Goal: Information Seeking & Learning: Learn about a topic

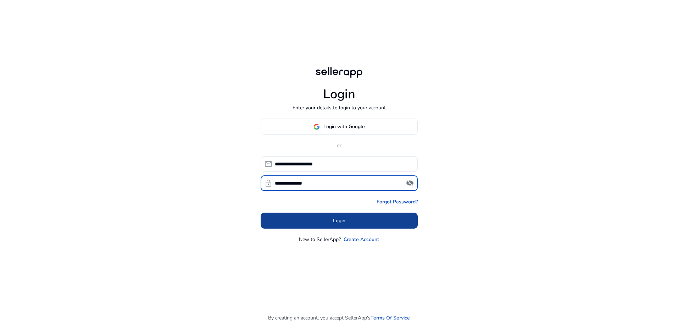
click at [316, 220] on span at bounding box center [339, 220] width 157 height 17
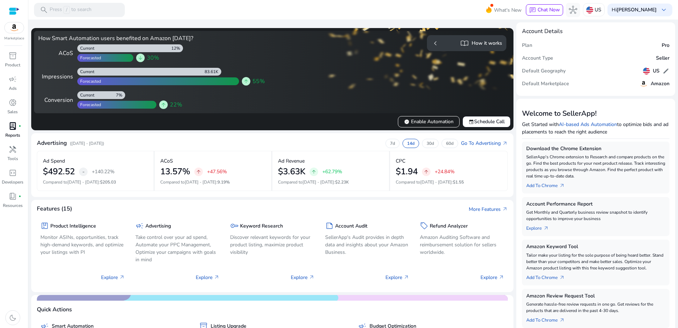
click at [11, 127] on span "lab_profile" at bounding box center [13, 126] width 9 height 9
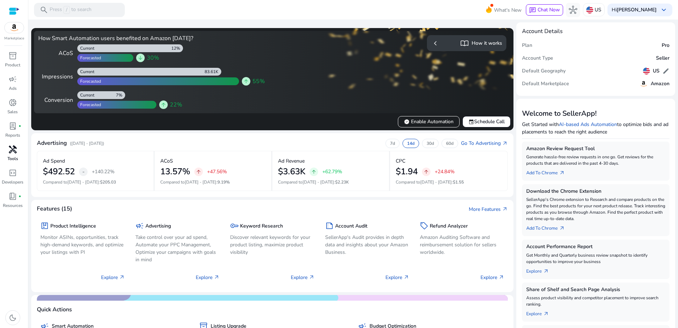
click at [10, 152] on span "handyman" at bounding box center [13, 149] width 9 height 9
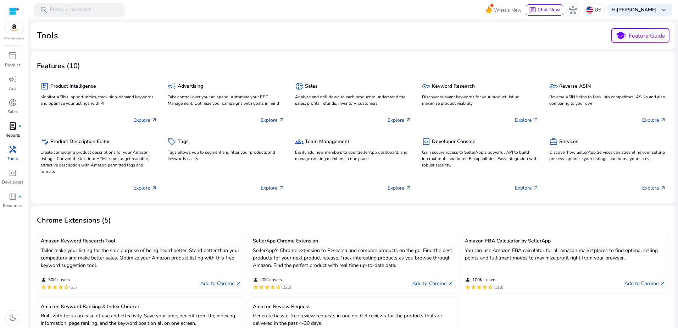
click at [12, 143] on link "lab_profile fiber_manual_record Reports" at bounding box center [12, 131] width 25 height 23
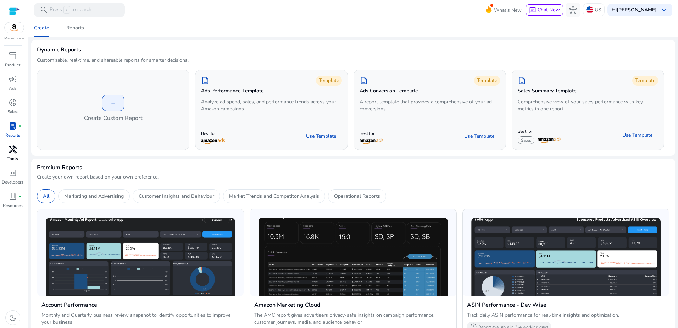
click at [10, 149] on span "handyman" at bounding box center [13, 149] width 9 height 9
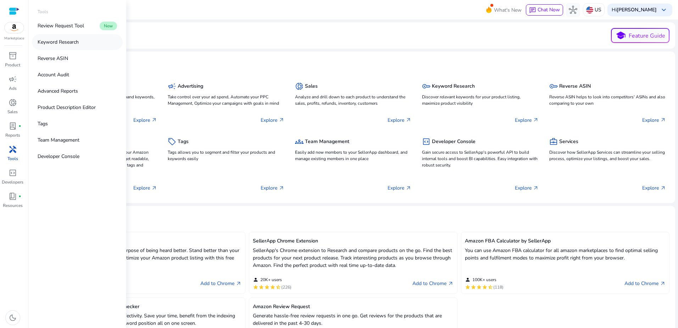
click at [61, 41] on p "Keyword Research" at bounding box center [58, 41] width 41 height 7
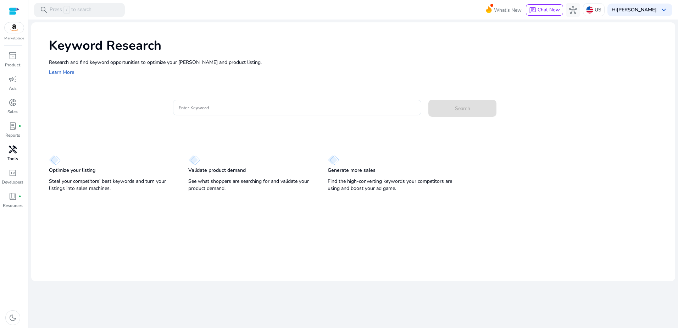
click at [205, 106] on input "Enter Keyword" at bounding box center [297, 108] width 237 height 8
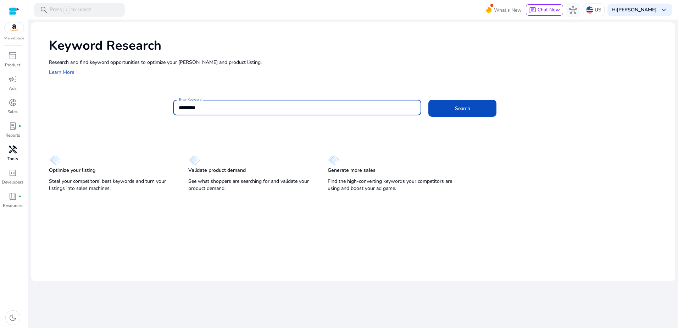
type input "*********"
click at [428, 100] on button "Search" at bounding box center [462, 108] width 68 height 17
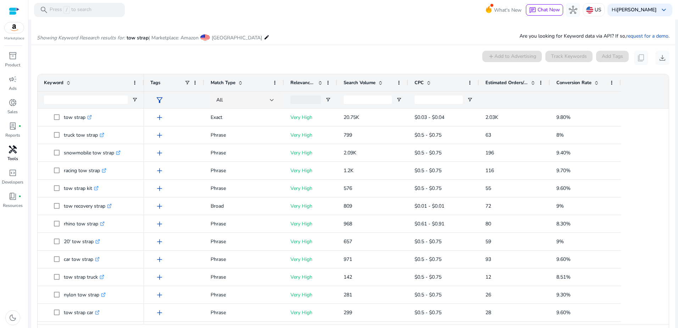
scroll to position [60, 0]
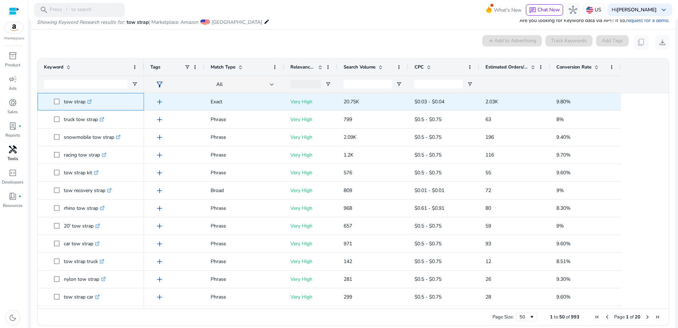
click at [90, 102] on icon ".st0{fill:#2c8af8}" at bounding box center [89, 101] width 5 height 5
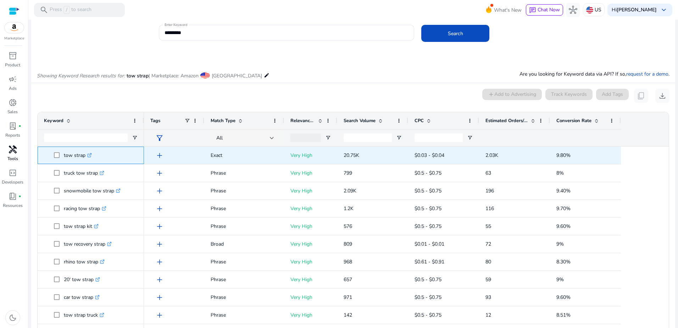
scroll to position [0, 0]
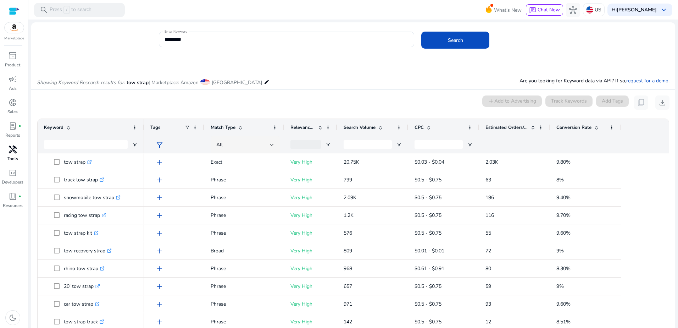
click at [361, 126] on span "Search Volume" at bounding box center [360, 127] width 32 height 6
click at [366, 126] on span "Search Volume" at bounding box center [360, 127] width 32 height 6
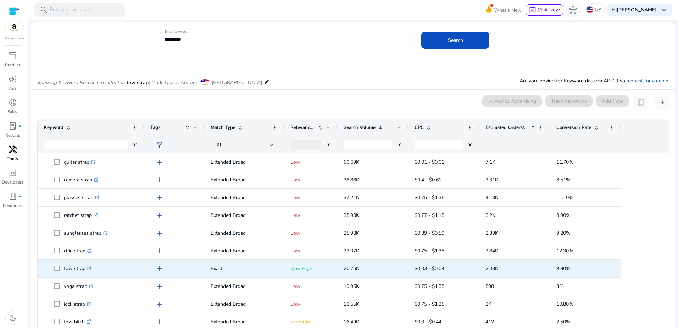
click at [90, 268] on icon ".st0{fill:#2c8af8}" at bounding box center [89, 268] width 5 height 5
